Goal: Information Seeking & Learning: Understand process/instructions

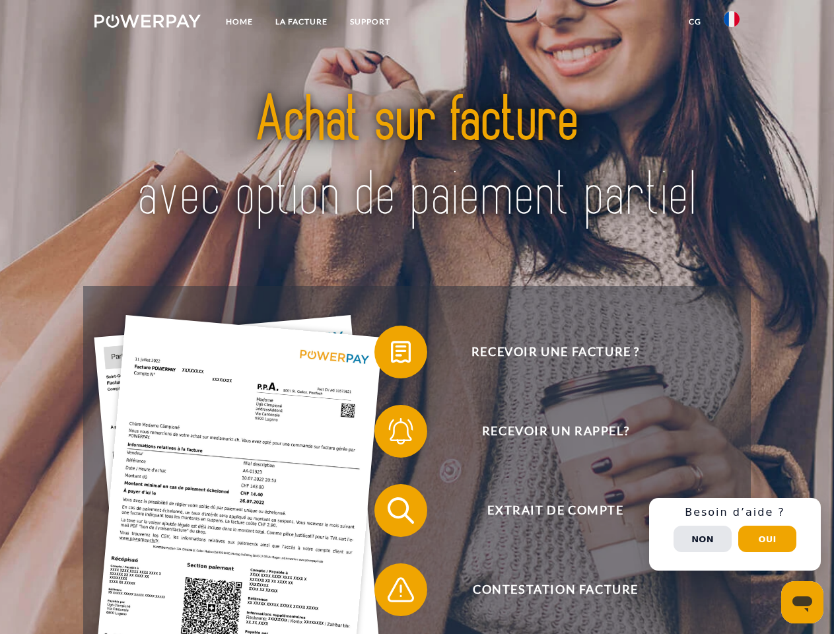
click at [147, 23] on img at bounding box center [147, 21] width 106 height 13
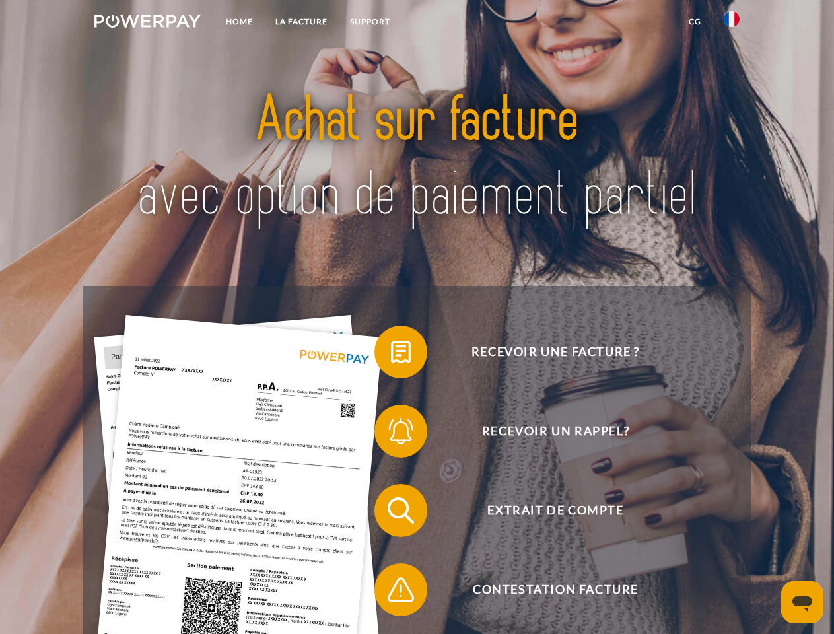
click at [731, 23] on img at bounding box center [731, 19] width 16 height 16
click at [694, 22] on link "CG" at bounding box center [694, 22] width 35 height 24
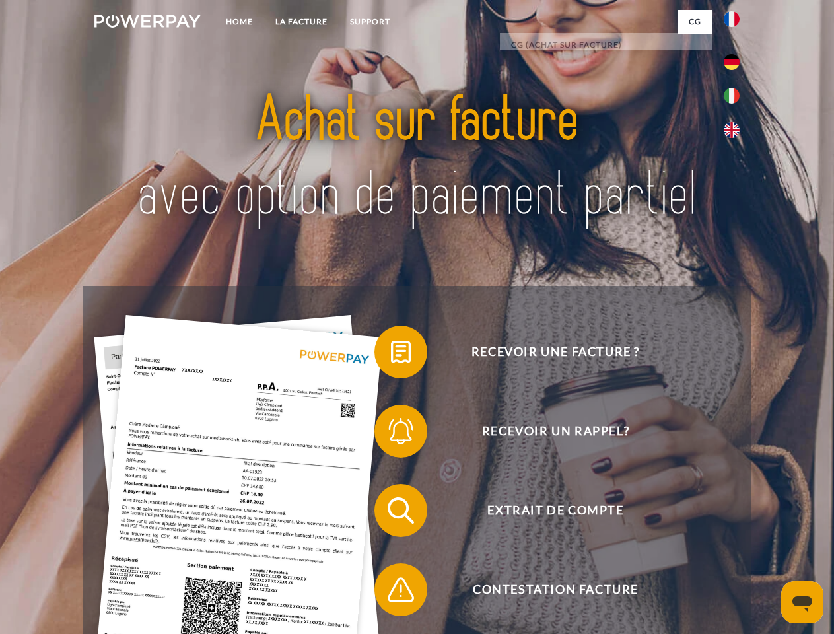
click at [391, 354] on span at bounding box center [381, 352] width 66 height 66
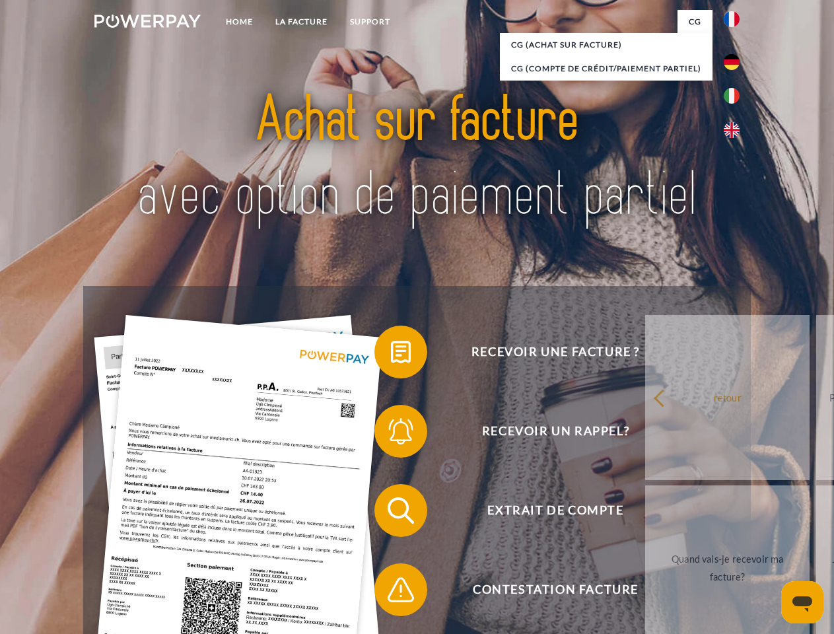
click at [391, 434] on span at bounding box center [381, 431] width 66 height 66
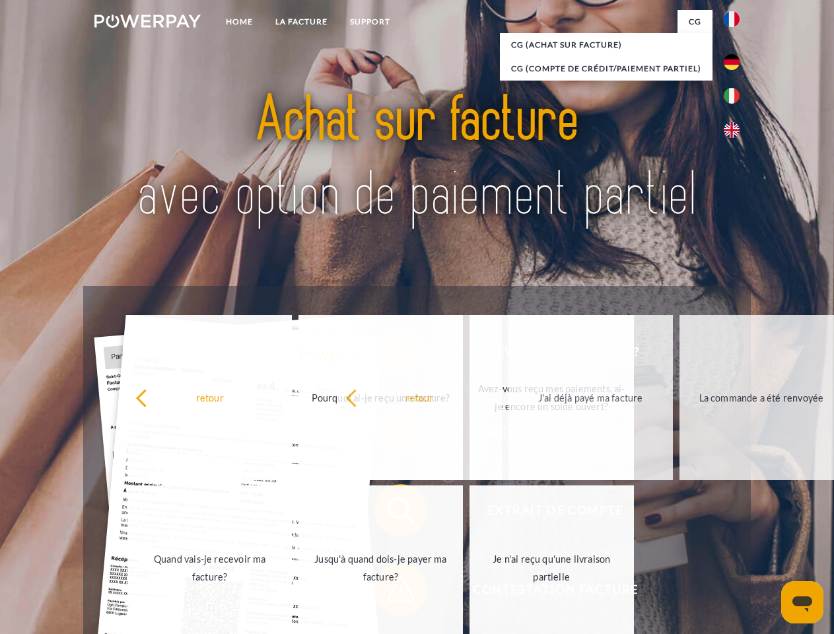
click at [391, 592] on span at bounding box center [381, 589] width 66 height 66
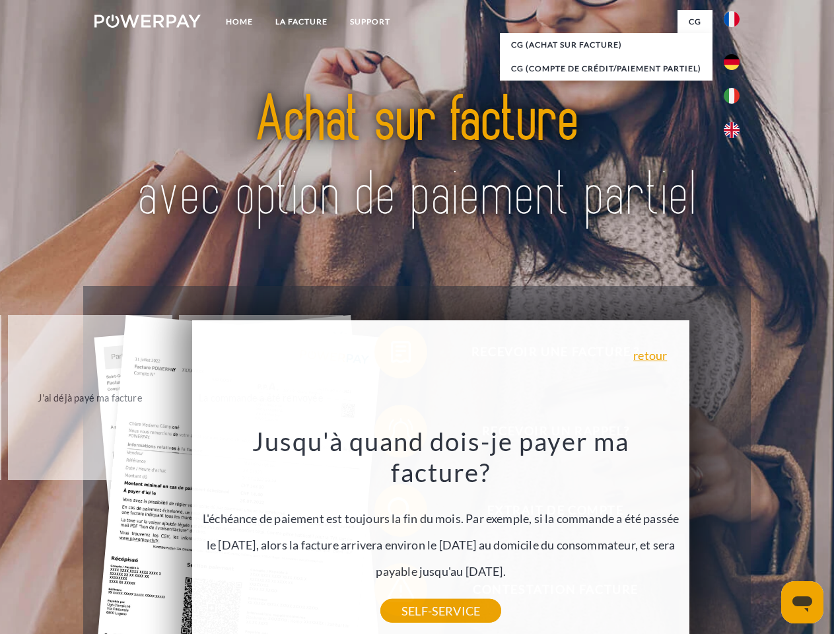
click at [735, 534] on div "Recevoir une facture ? Recevoir un rappel? Extrait de compte retour" at bounding box center [416, 550] width 667 height 528
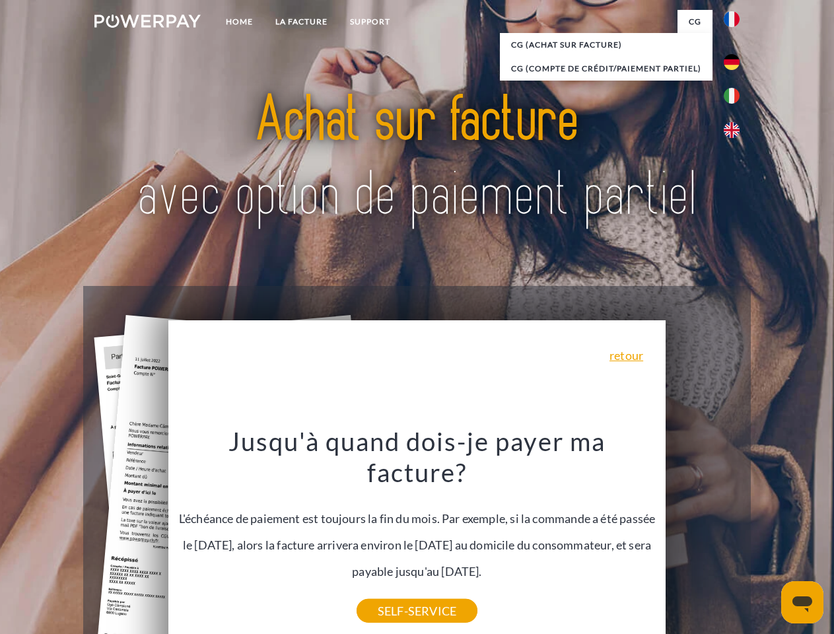
click at [702, 537] on span "Extrait de compte" at bounding box center [554, 510] width 323 height 53
click at [767, 539] on header "Home LA FACTURE Support" at bounding box center [417, 456] width 834 height 912
